Goal: Find contact information: Find contact information

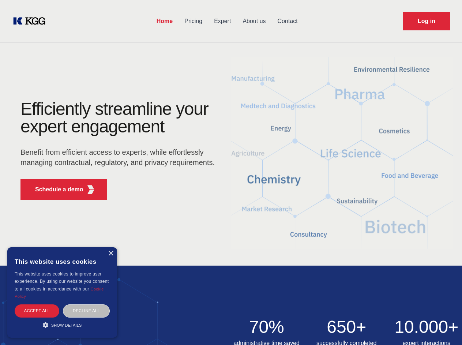
click at [231, 172] on div "Efficiently streamline your expert engagement Benefit from efficient access to …" at bounding box center [120, 153] width 222 height 106
click at [55, 189] on p "Schedule a demo" at bounding box center [59, 189] width 48 height 9
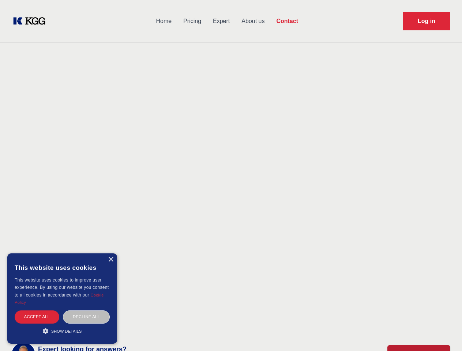
click at [110, 253] on div "× This website uses cookies This website uses cookies to improve user experienc…" at bounding box center [62, 298] width 110 height 90
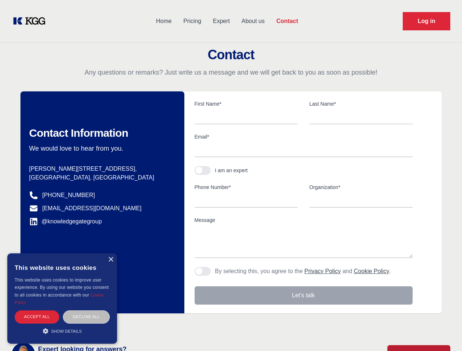
click at [37, 310] on div "Accept all" at bounding box center [37, 316] width 45 height 13
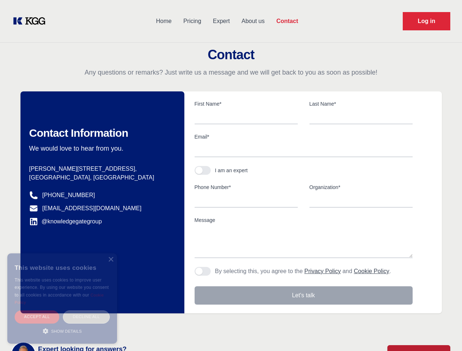
click at [86, 310] on div "Decline all" at bounding box center [86, 316] width 47 height 13
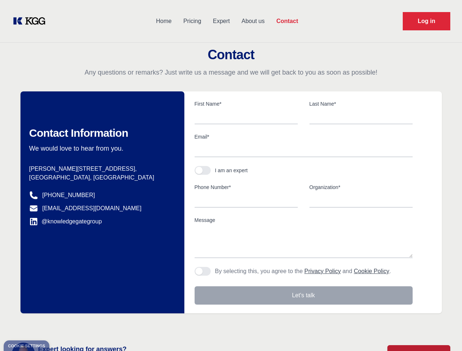
click at [62, 325] on main "Contact Any questions or remarks? Just write us a message and we will get back …" at bounding box center [231, 190] width 462 height 381
